Goal: Task Accomplishment & Management: Manage account settings

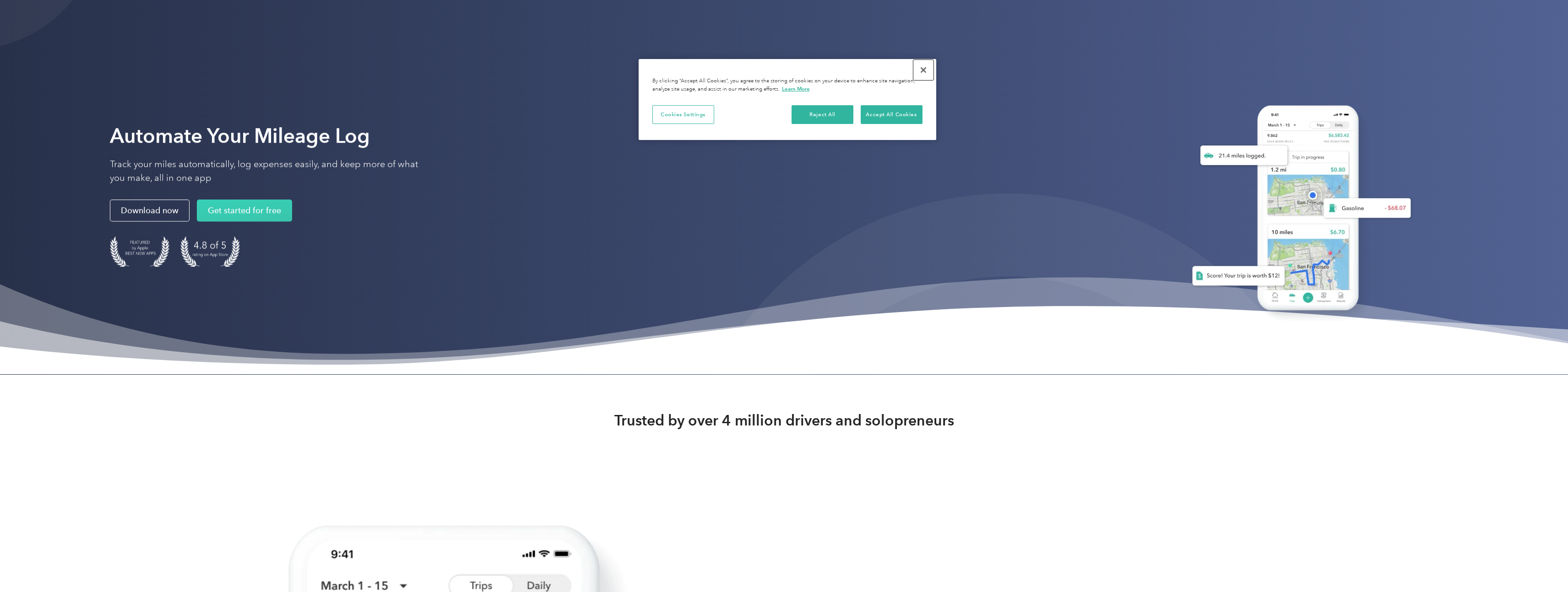
click at [920, 69] on button "Close" at bounding box center [923, 70] width 20 height 20
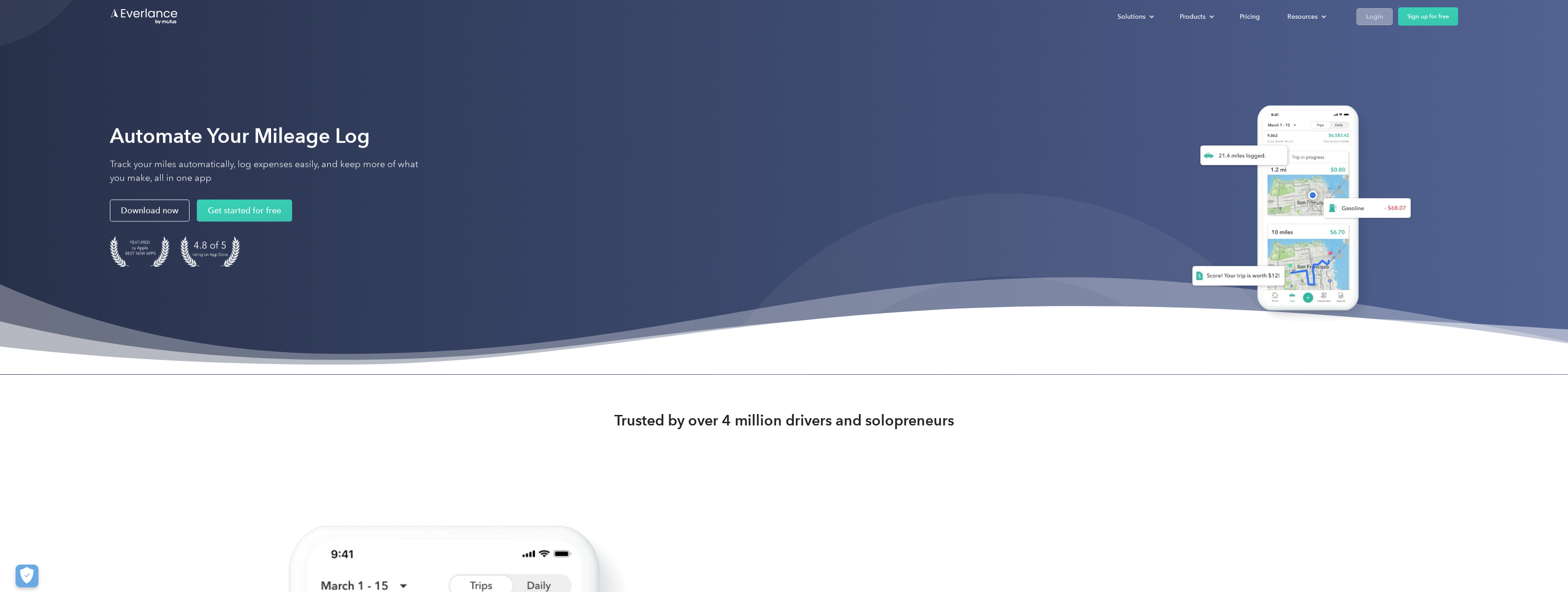
click at [1379, 24] on link "Login" at bounding box center [1374, 16] width 37 height 17
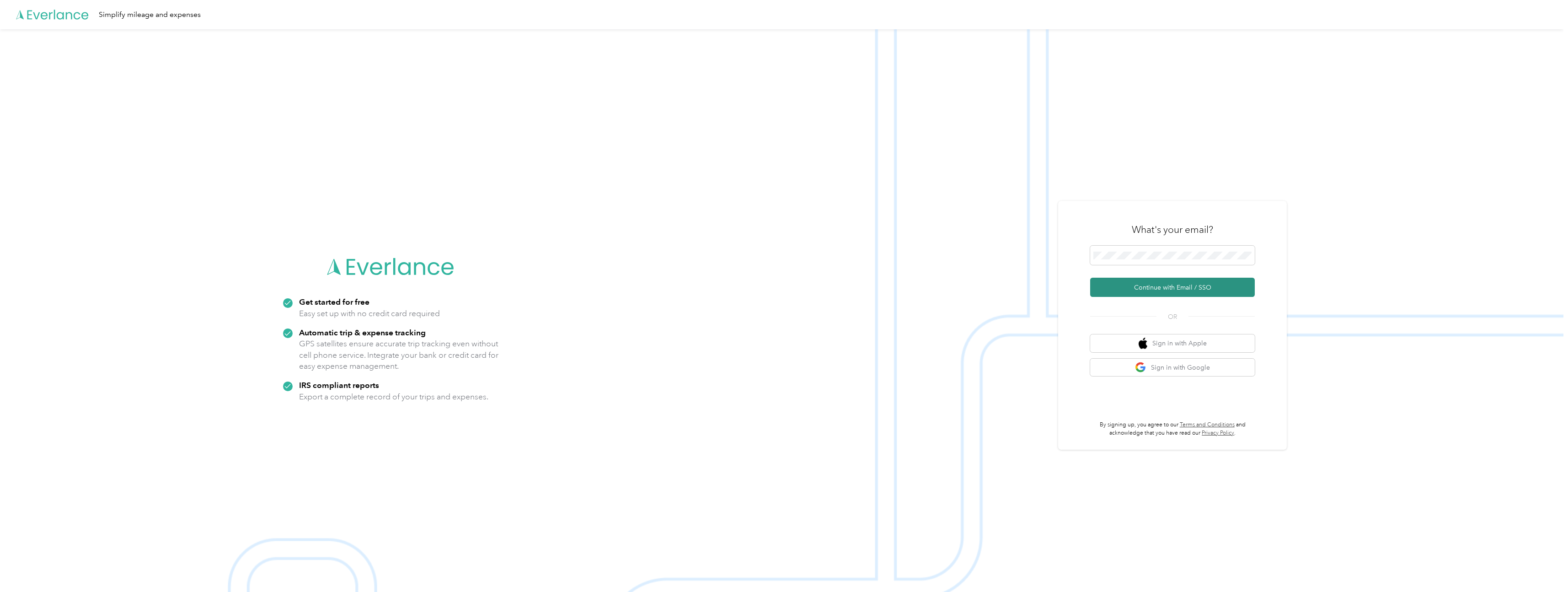
click at [1177, 280] on button "Continue with Email / SSO" at bounding box center [1173, 287] width 165 height 19
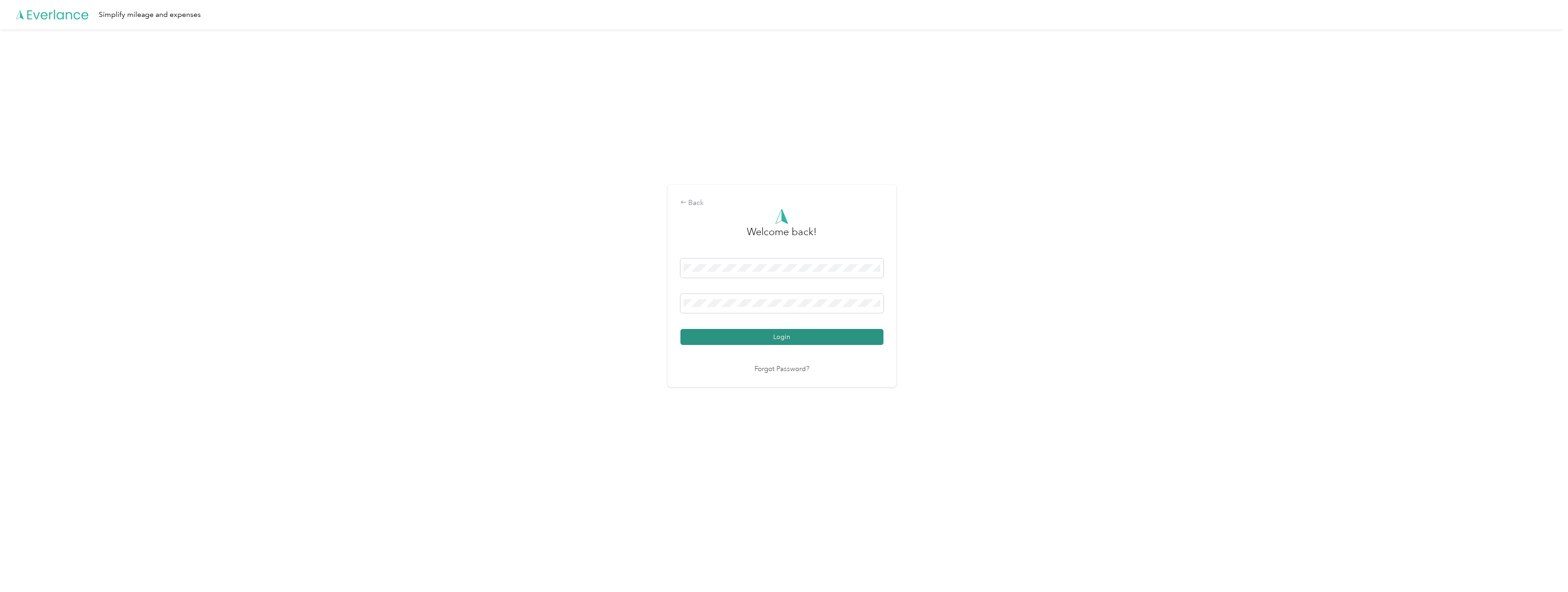
click at [763, 339] on button "Login" at bounding box center [782, 336] width 203 height 16
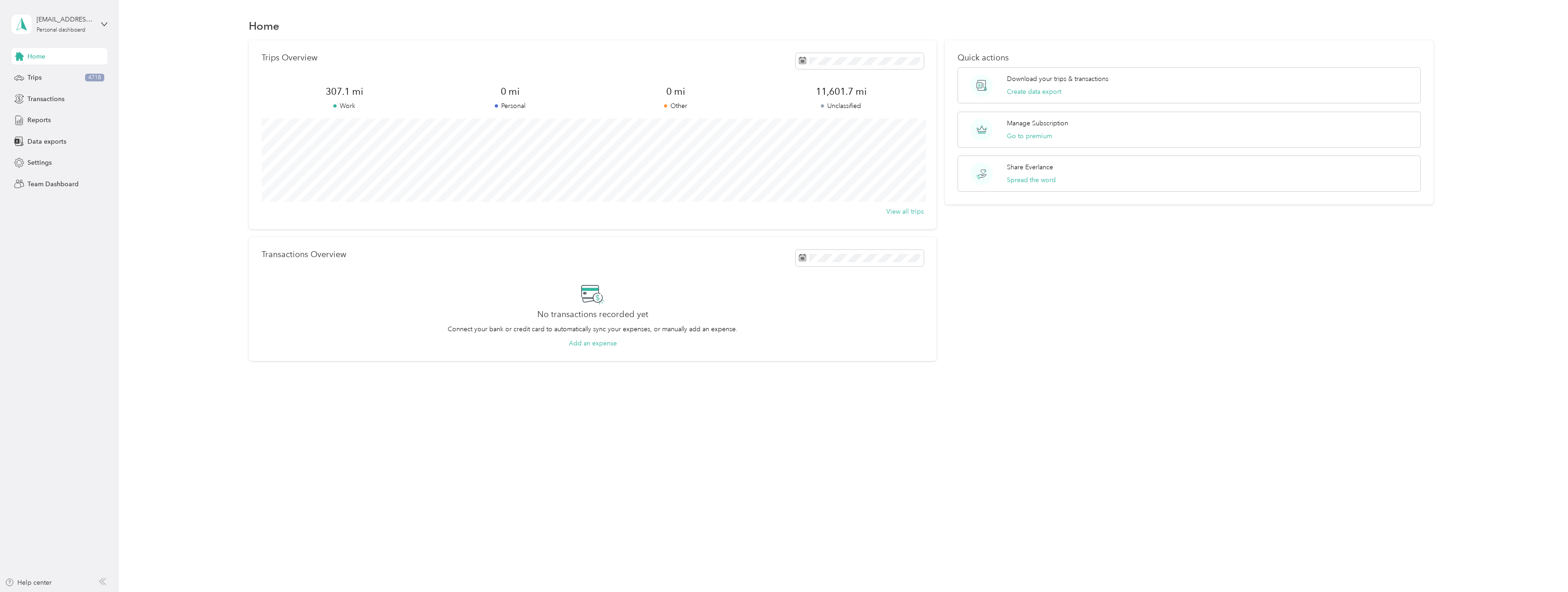
click at [43, 67] on div "Home Trips 4718 Transactions Reports Data exports Settings Team Dashboard" at bounding box center [59, 120] width 96 height 144
click at [40, 73] on span "Trips" at bounding box center [35, 78] width 14 height 10
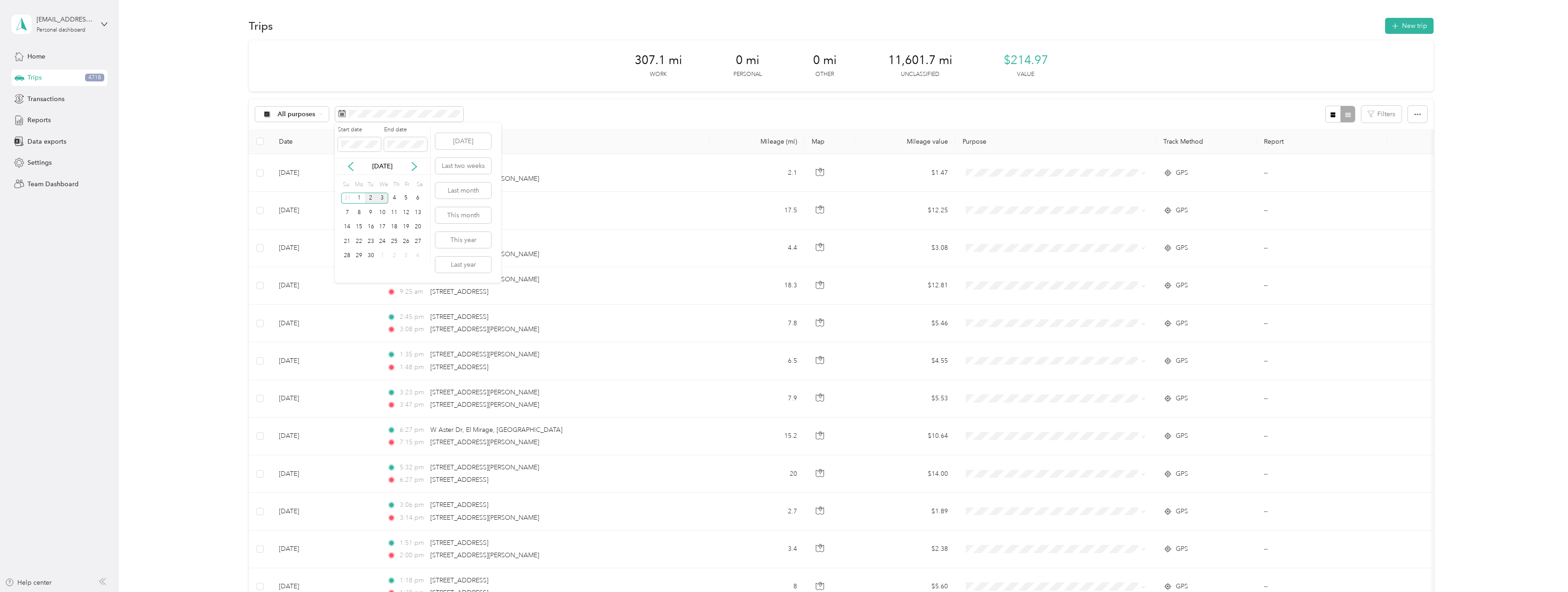
click at [368, 197] on div "2" at bounding box center [371, 198] width 12 height 12
